Goal: Transaction & Acquisition: Purchase product/service

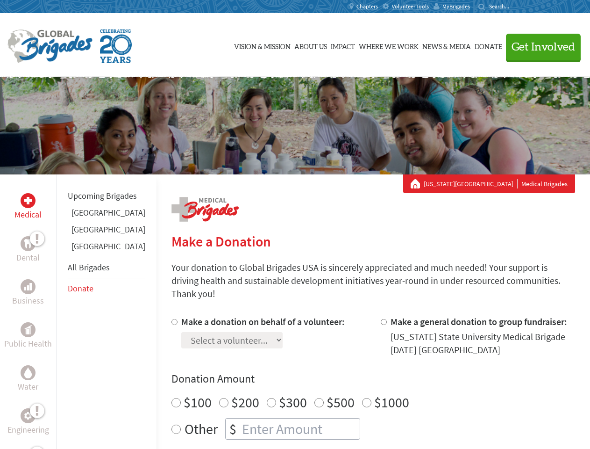
click at [516, 7] on div "Search for:" at bounding box center [497, 6] width 37 height 7
click at [539, 47] on span "Get Involved" at bounding box center [544, 47] width 64 height 11
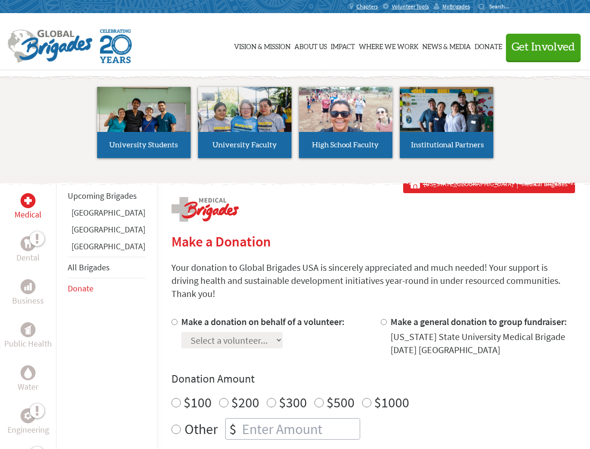
click at [295, 126] on li "High School Faculty" at bounding box center [345, 122] width 101 height 86
click at [62, 311] on div "Upcoming Brigades [GEOGRAPHIC_DATA] [GEOGRAPHIC_DATA] [GEOGRAPHIC_DATA] All Bri…" at bounding box center [106, 398] width 100 height 449
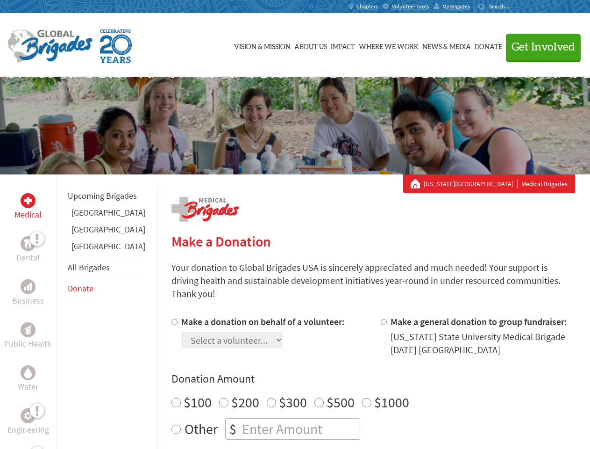
click at [357, 375] on div "Donation Amount $100 $200 $300 $500 $1000 Other $" at bounding box center [374, 405] width 404 height 68
click at [172, 319] on input "Make a donation on behalf of a volunteer:" at bounding box center [175, 322] width 6 height 6
radio input "true"
click at [381, 319] on input "Make a general donation to group fundraiser:" at bounding box center [384, 322] width 6 height 6
radio input "true"
